Goal: Transaction & Acquisition: Book appointment/travel/reservation

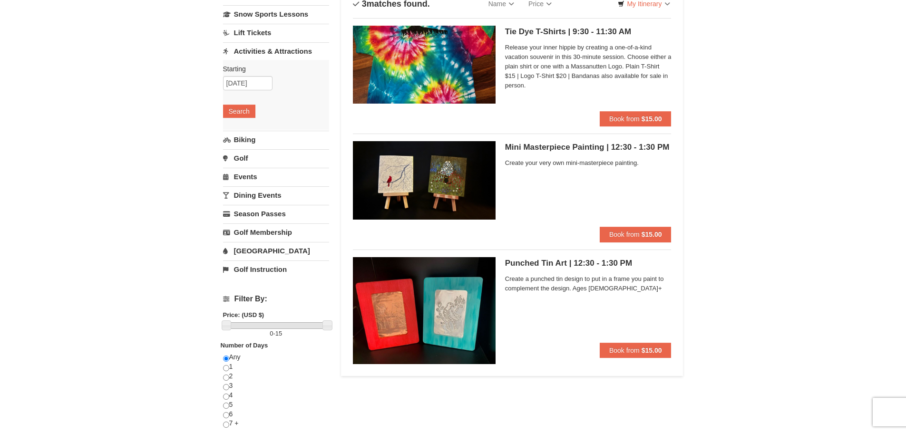
scroll to position [10, 0]
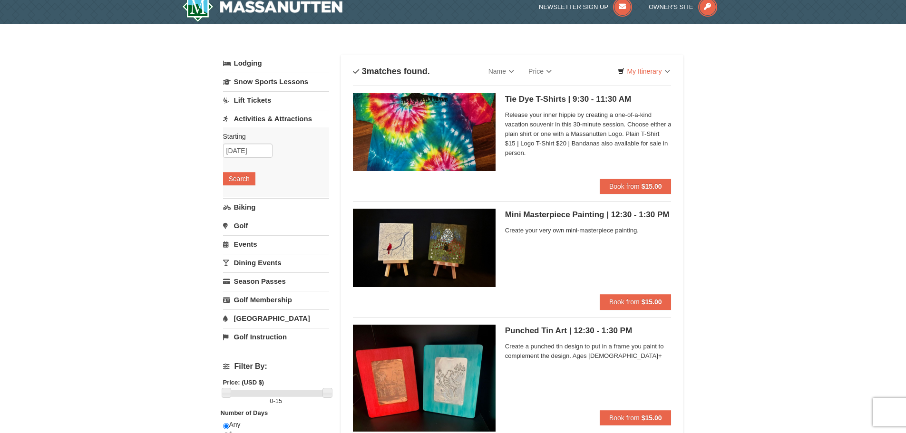
click at [263, 105] on link "Lift Tickets" at bounding box center [276, 100] width 106 height 18
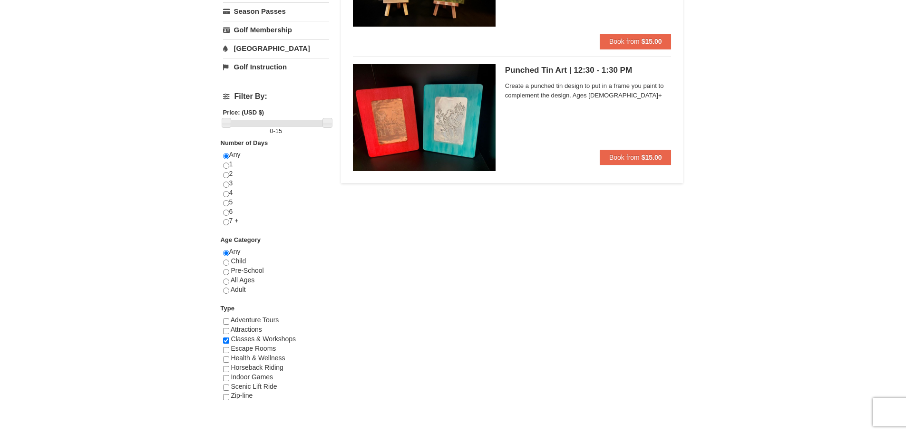
scroll to position [285, 0]
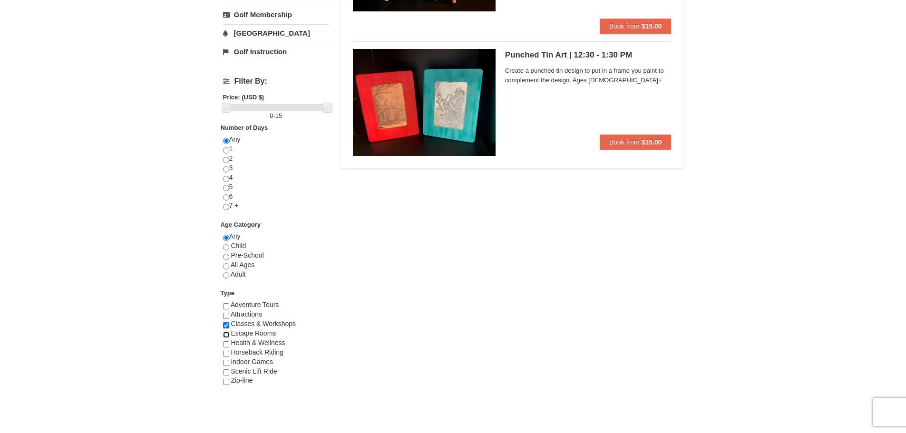
click at [224, 334] on input "checkbox" at bounding box center [226, 335] width 6 height 6
checkbox input "true"
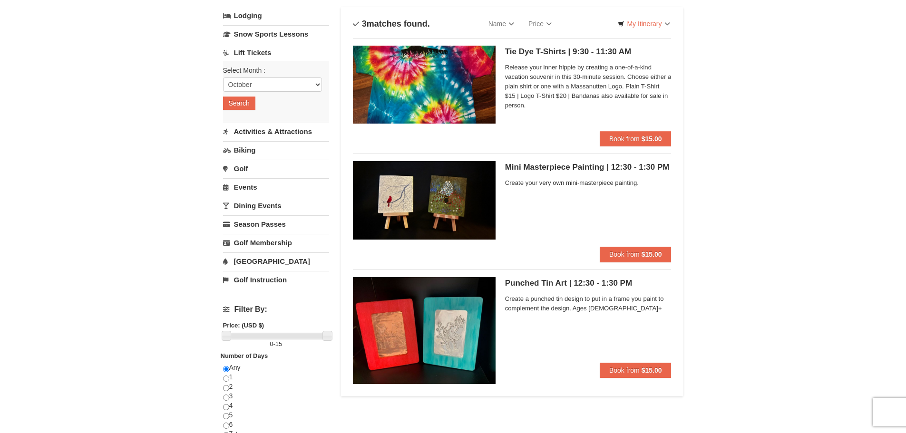
scroll to position [0, 0]
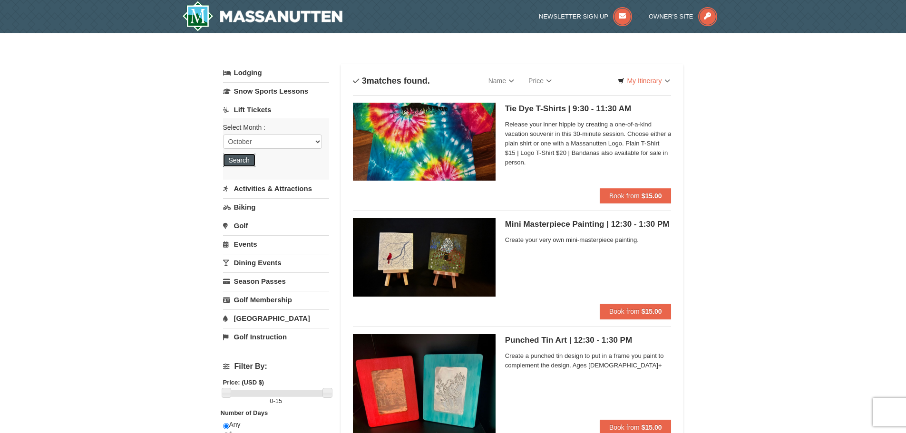
click at [242, 160] on button "Search" at bounding box center [239, 160] width 32 height 13
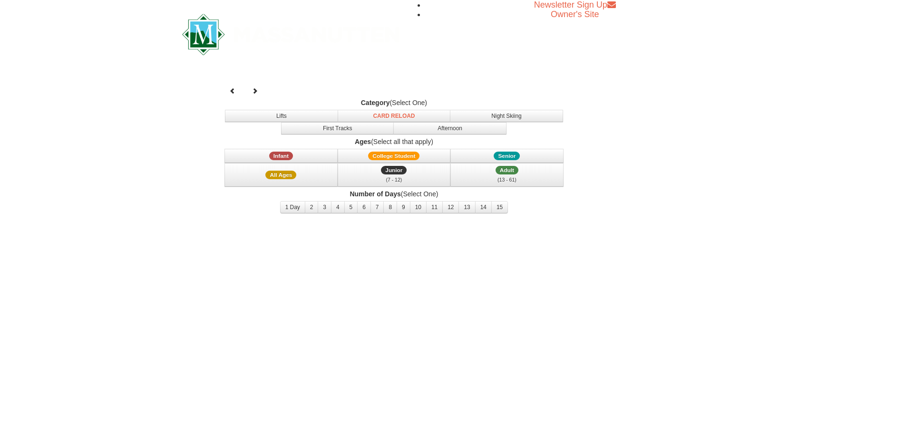
select select "10"
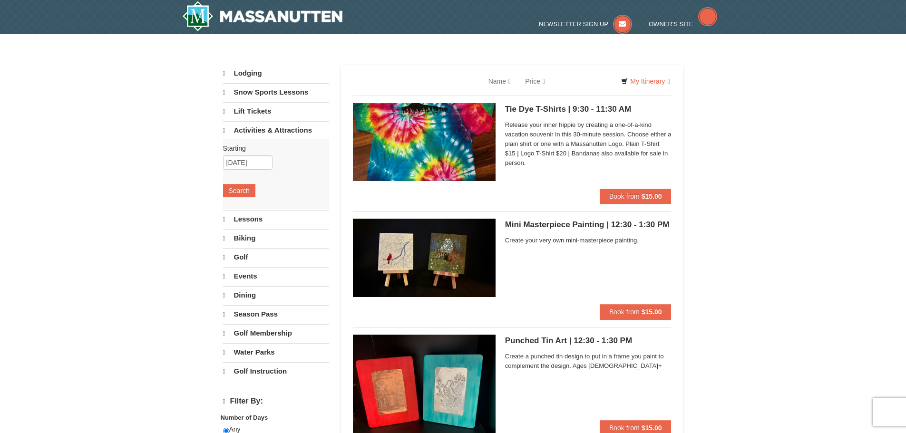
select select "10"
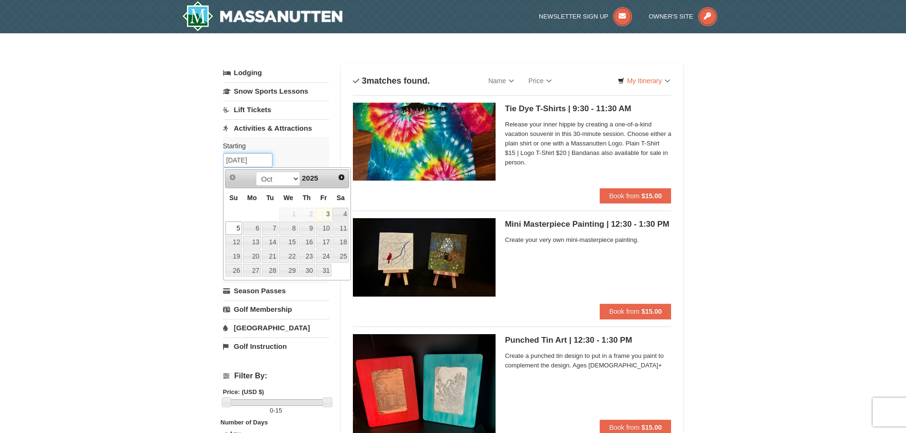
click at [262, 159] on input "[DATE]" at bounding box center [247, 160] width 49 height 14
click at [328, 215] on link "3" at bounding box center [324, 214] width 16 height 13
type input "[DATE]"
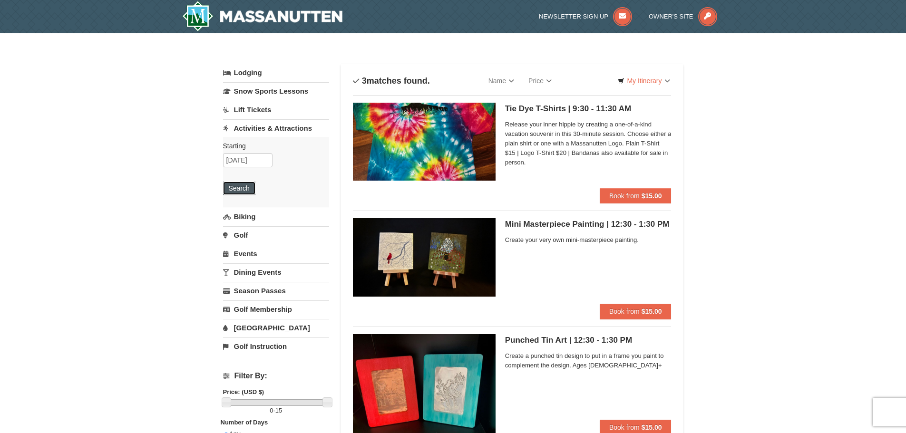
click at [239, 191] on button "Search" at bounding box center [239, 188] width 32 height 13
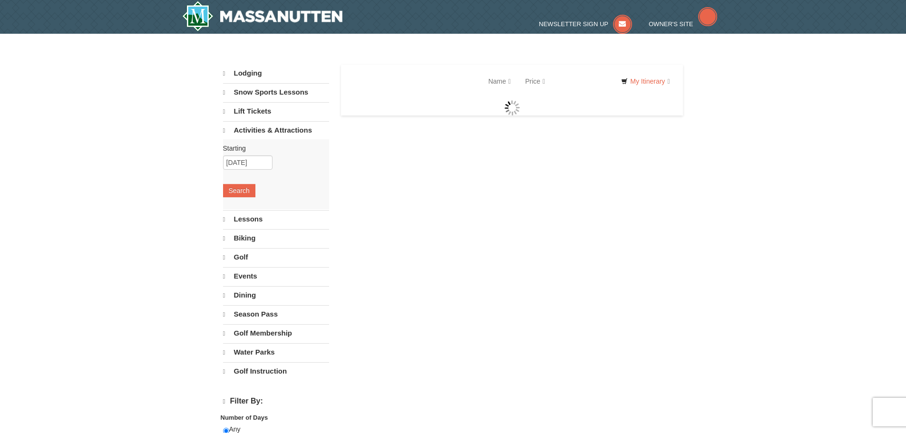
select select "10"
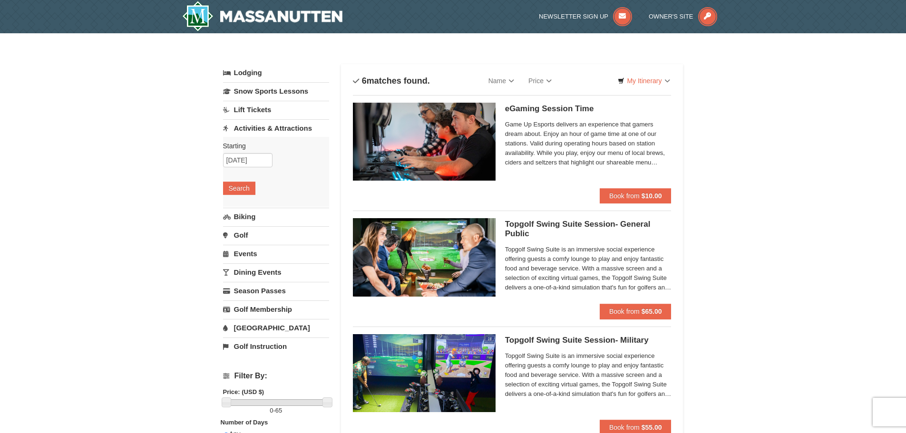
click at [242, 125] on link "Activities & Attractions" at bounding box center [276, 128] width 106 height 18
